Goal: Transaction & Acquisition: Obtain resource

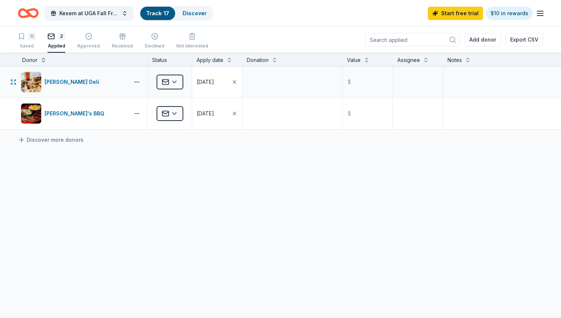
click at [214, 83] on div "[DATE]" at bounding box center [205, 82] width 17 height 9
click at [214, 83] on div "09/02/2025" at bounding box center [205, 82] width 17 height 9
click at [166, 82] on html "Kesem at UGA Fall Friends and Family Day Track · 17 Discover Start free trial $…" at bounding box center [280, 159] width 561 height 318
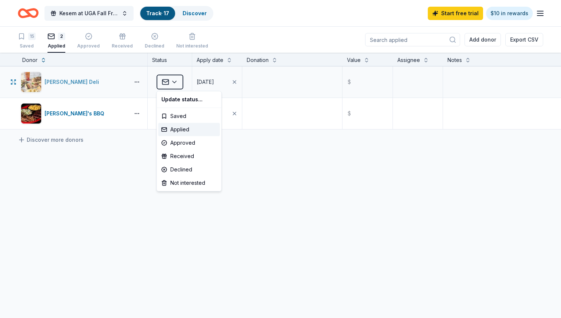
click at [107, 86] on html "Kesem at UGA Fall Friends and Family Day Track · 17 Discover Start free trial $…" at bounding box center [280, 159] width 561 height 318
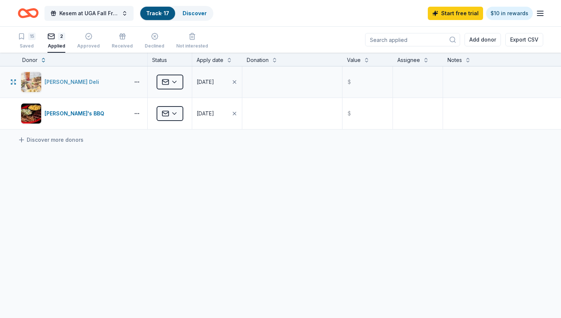
click at [68, 81] on div "[PERSON_NAME] Deli" at bounding box center [74, 82] width 58 height 9
click at [61, 115] on div "[PERSON_NAME]'s BBQ" at bounding box center [76, 113] width 63 height 9
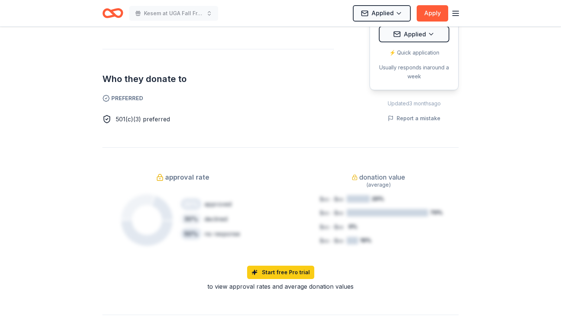
scroll to position [393, 0]
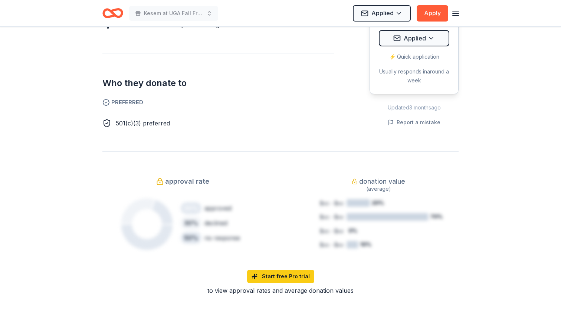
drag, startPoint x: 140, startPoint y: 114, endPoint x: 115, endPoint y: 112, distance: 25.3
click at [115, 119] on div "501(c)(3) preferred" at bounding box center [218, 123] width 232 height 9
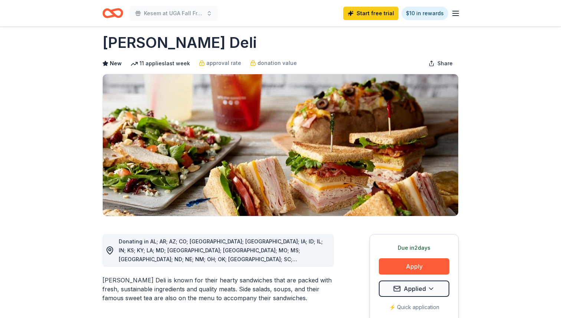
scroll to position [0, 0]
